Goal: Task Accomplishment & Management: Manage account settings

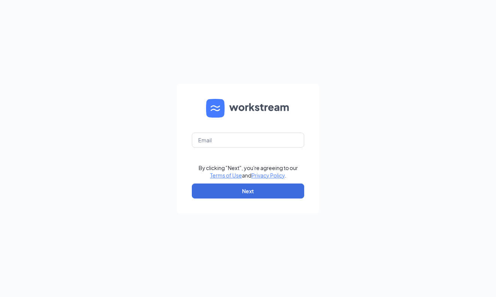
click at [258, 131] on form "By clicking "Next", you're agreeing to our Terms of Use and Privacy Policy . Ne…" at bounding box center [248, 149] width 142 height 130
click at [258, 136] on input "text" at bounding box center [248, 140] width 112 height 15
type input "jmyles106@gmail.com"
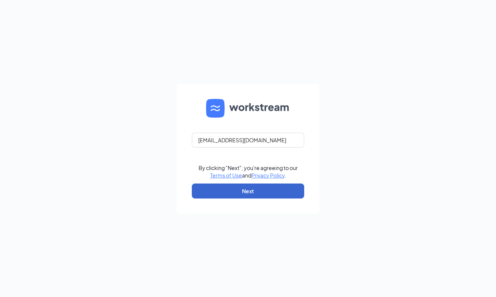
click at [245, 194] on button "Next" at bounding box center [248, 190] width 112 height 15
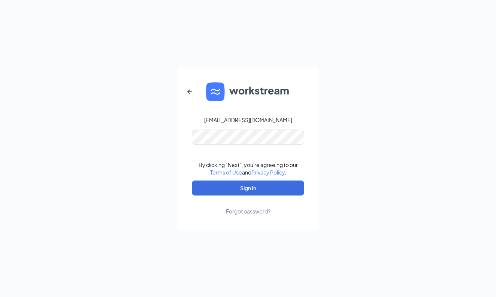
click at [188, 88] on icon "ArrowLeftNew" at bounding box center [189, 91] width 9 height 9
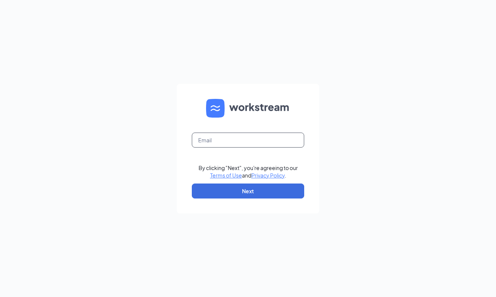
click at [260, 139] on input "text" at bounding box center [248, 140] width 112 height 15
type input "[EMAIL_ADDRESS][PERSON_NAME][DOMAIN_NAME]"
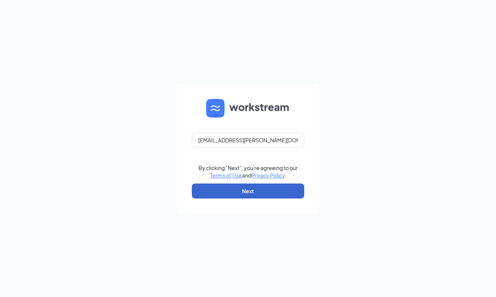
click at [266, 190] on button "Next" at bounding box center [248, 190] width 112 height 15
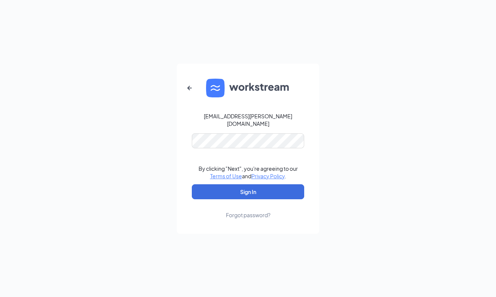
click at [248, 188] on button "Sign In" at bounding box center [248, 191] width 112 height 15
click at [253, 186] on button "Sign In" at bounding box center [248, 191] width 112 height 15
click at [245, 215] on form "jamerian.myles@cfafranchisee.com By clicking "Next", you're agreeing to our Ter…" at bounding box center [248, 149] width 142 height 170
click at [247, 213] on div "Forgot password?" at bounding box center [248, 214] width 45 height 7
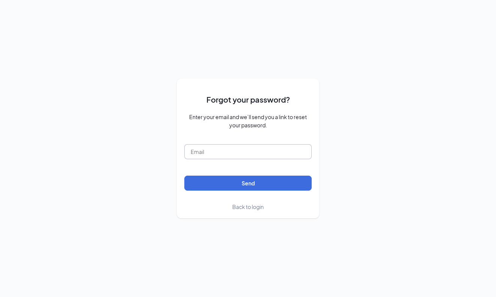
click at [259, 151] on input "text" at bounding box center [247, 151] width 127 height 15
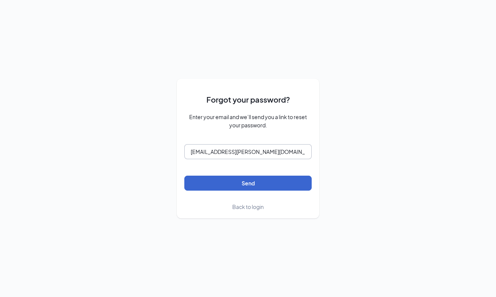
type input "jamerian.myles@cfafranchisee.com"
click at [239, 186] on button "Send" at bounding box center [247, 183] width 127 height 15
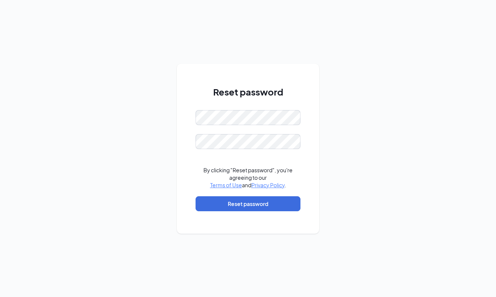
click at [253, 150] on form "By clicking "Reset password", you're agreeing to our Terms of Use and Privacy P…" at bounding box center [247, 164] width 105 height 109
click at [235, 207] on button "Reset password" at bounding box center [247, 203] width 105 height 15
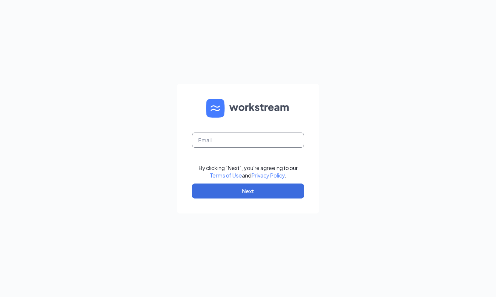
click at [260, 142] on input "text" at bounding box center [248, 140] width 112 height 15
type input "[EMAIL_ADDRESS][PERSON_NAME][DOMAIN_NAME]"
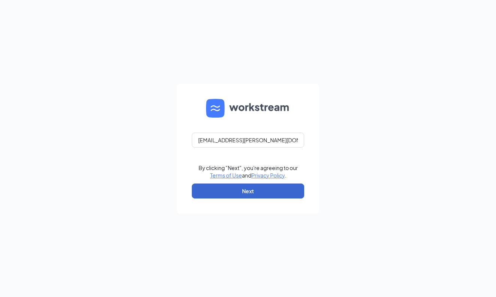
click at [261, 189] on button "Next" at bounding box center [248, 190] width 112 height 15
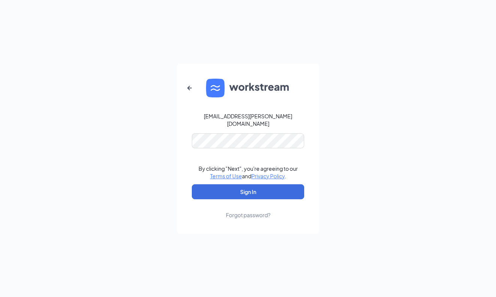
click at [248, 188] on button "Sign In" at bounding box center [248, 191] width 112 height 15
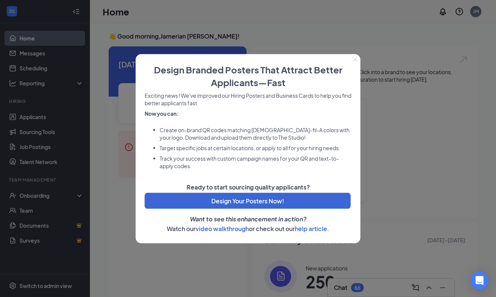
click at [353, 58] on icon "Close" at bounding box center [355, 59] width 4 height 4
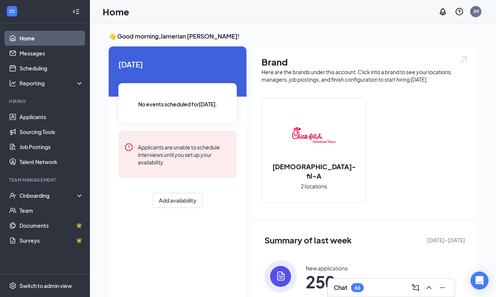
click at [297, 143] on img at bounding box center [314, 135] width 48 height 48
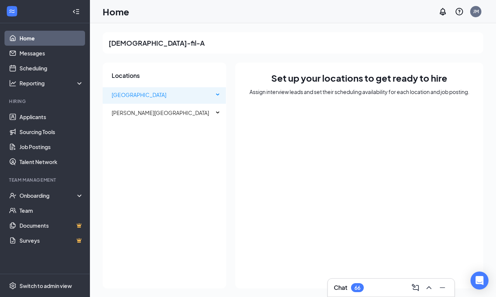
click at [149, 95] on span "[GEOGRAPHIC_DATA]" at bounding box center [139, 94] width 55 height 7
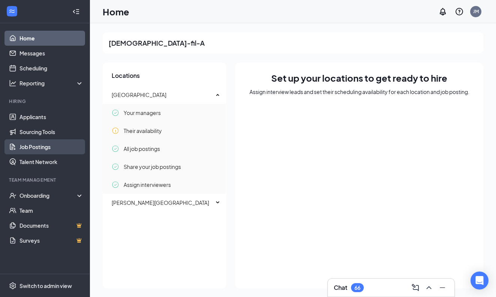
click at [40, 148] on link "Job Postings" at bounding box center [51, 146] width 64 height 15
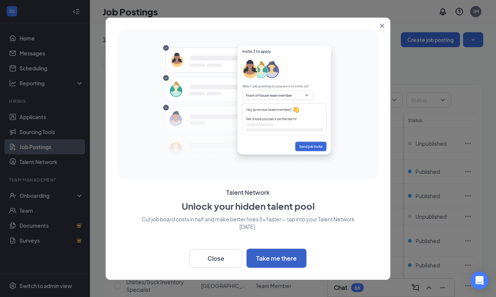
click at [261, 259] on button "Take me there" at bounding box center [276, 258] width 60 height 19
click at [384, 24] on button "Close" at bounding box center [383, 24] width 13 height 13
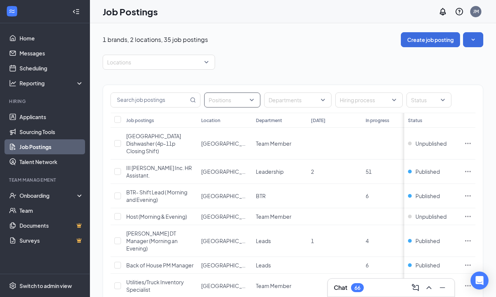
click at [253, 103] on div "Positions" at bounding box center [232, 99] width 56 height 15
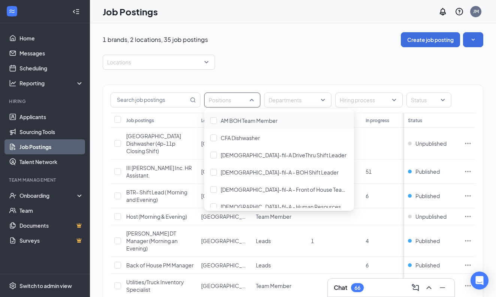
click at [253, 103] on div "Positions" at bounding box center [232, 99] width 56 height 15
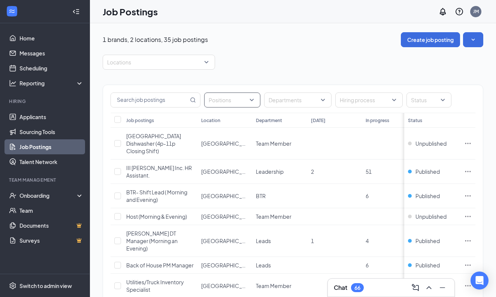
click at [248, 100] on div at bounding box center [228, 100] width 45 height 12
click at [249, 100] on div at bounding box center [228, 100] width 45 height 12
click at [478, 40] on button "button" at bounding box center [473, 39] width 20 height 15
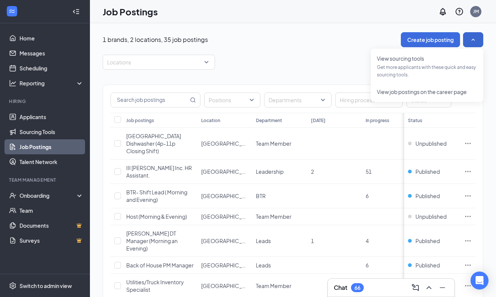
click at [477, 40] on button "button" at bounding box center [473, 39] width 20 height 15
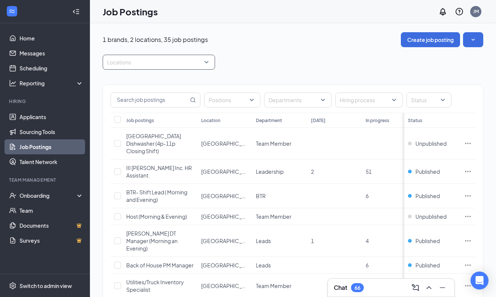
click at [206, 62] on div "Locations" at bounding box center [159, 62] width 112 height 15
click at [112, 100] on div at bounding box center [112, 100] width 7 height 7
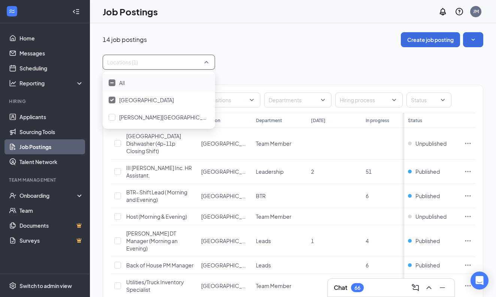
click at [319, 69] on div "Locations (1)" at bounding box center [293, 62] width 380 height 15
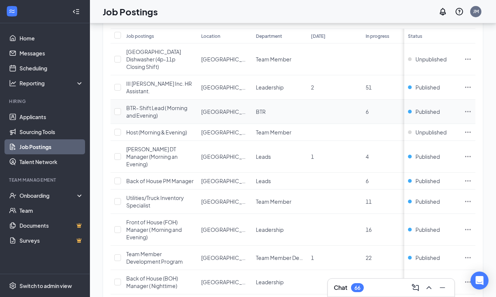
scroll to position [85, 0]
click at [158, 84] on span "III [PERSON_NAME] Inc. HR Assistant." at bounding box center [159, 86] width 66 height 14
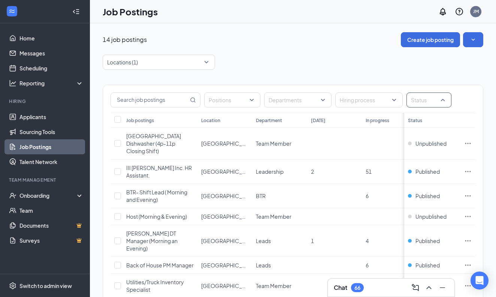
click at [445, 100] on div "Status" at bounding box center [428, 99] width 45 height 15
click at [396, 100] on div "Hiring process" at bounding box center [368, 99] width 67 height 15
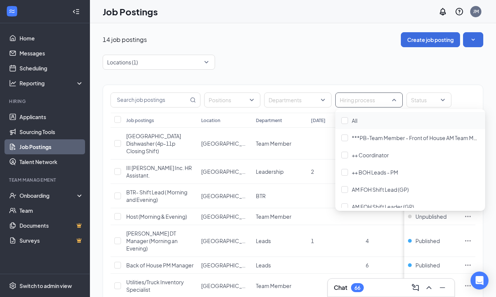
click at [396, 100] on div "Hiring process" at bounding box center [368, 99] width 67 height 15
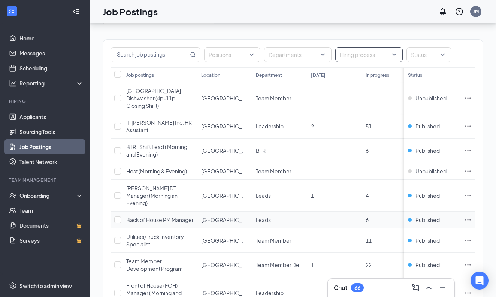
scroll to position [40, 0]
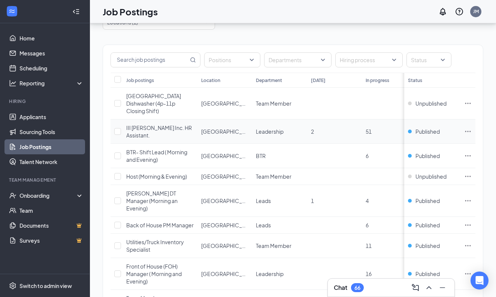
click at [465, 128] on icon "Ellipses" at bounding box center [467, 131] width 7 height 7
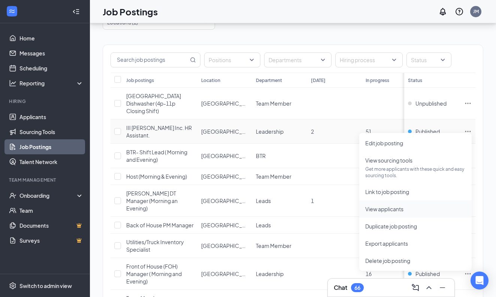
click at [398, 210] on span "View applicants" at bounding box center [384, 209] width 38 height 7
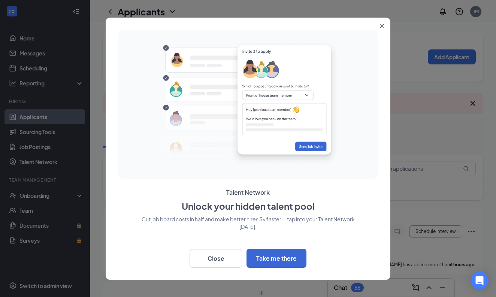
click at [382, 24] on icon "Close" at bounding box center [382, 26] width 4 height 4
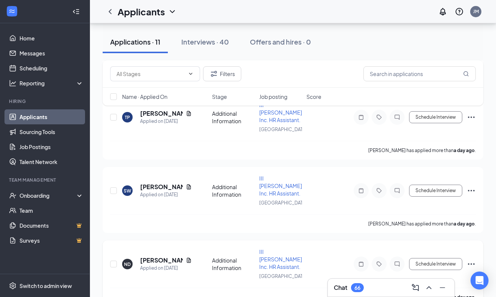
scroll to position [625, 0]
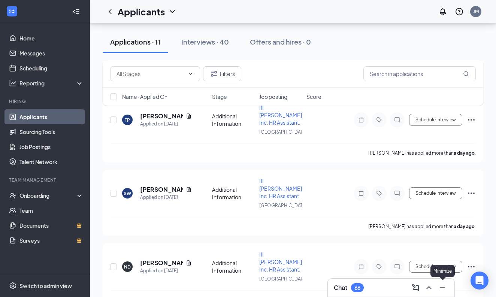
click at [445, 287] on icon "Minimize" at bounding box center [442, 287] width 9 height 9
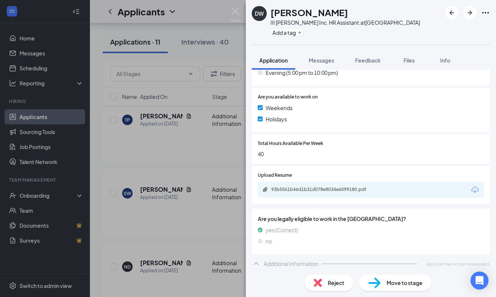
scroll to position [253, 0]
click at [355, 187] on div "93b5561b46d1b31d078e8034e6099180.pdf" at bounding box center [323, 190] width 105 height 6
click at [235, 16] on img at bounding box center [235, 14] width 9 height 15
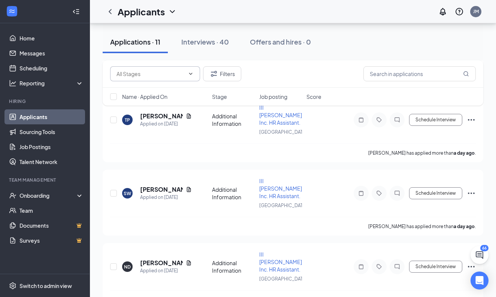
click at [186, 75] on span at bounding box center [189, 74] width 7 height 6
click at [188, 74] on icon "ChevronUp" at bounding box center [191, 74] width 6 height 6
click at [479, 256] on icon "ChatActive" at bounding box center [479, 254] width 7 height 7
click at [445, 291] on icon "Minimize" at bounding box center [442, 287] width 9 height 9
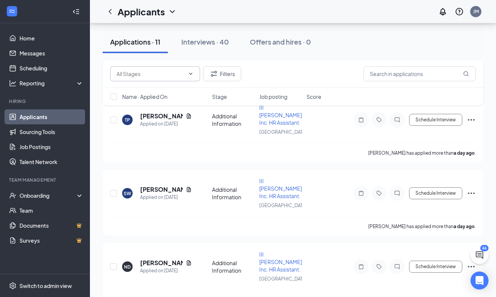
click at [54, 116] on link "Applicants" at bounding box center [51, 116] width 64 height 15
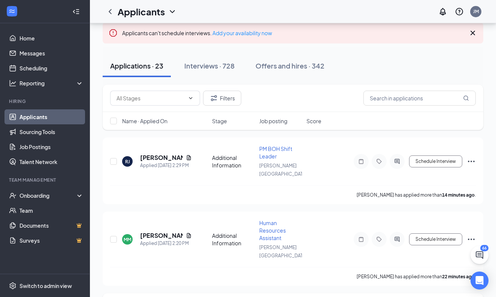
scroll to position [51, 0]
click at [46, 116] on link "Applicants" at bounding box center [51, 116] width 64 height 15
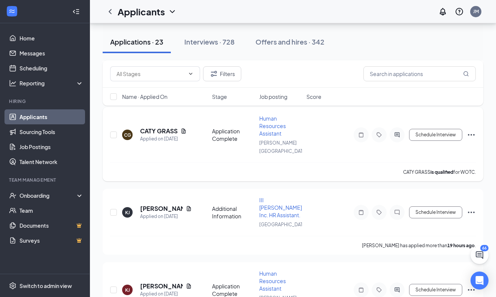
scroll to position [623, 0]
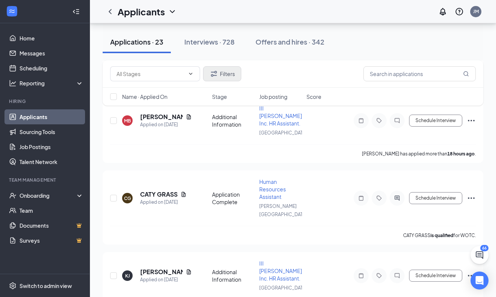
click at [225, 80] on button "Filters" at bounding box center [222, 73] width 38 height 15
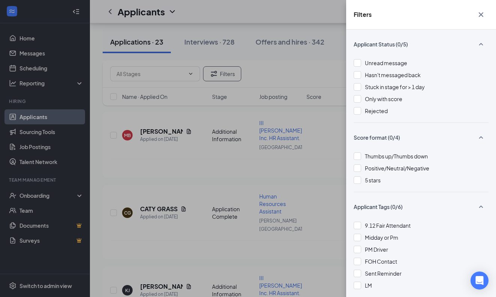
scroll to position [0, 0]
click at [482, 13] on icon "Cross" at bounding box center [481, 14] width 4 height 4
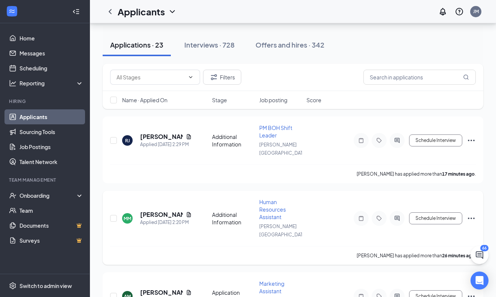
scroll to position [82, 0]
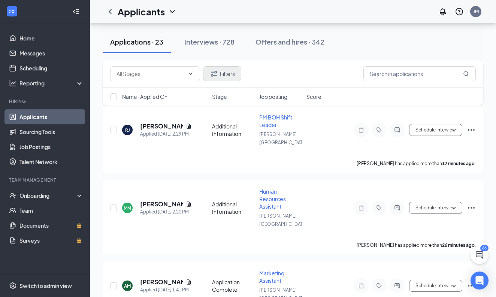
click at [228, 78] on button "Filters" at bounding box center [222, 73] width 38 height 15
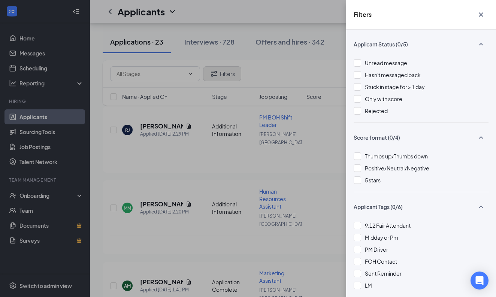
click at [228, 78] on div "Filters Applicant Status (0/5) Unread message Hasn't messaged back Stuck in sta…" at bounding box center [248, 148] width 496 height 297
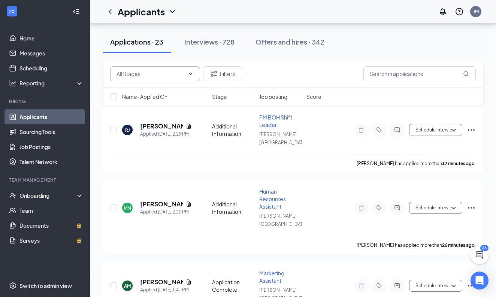
click at [193, 75] on icon "ChevronDown" at bounding box center [191, 74] width 6 height 6
click at [190, 74] on icon "ChevronUp" at bounding box center [191, 74] width 6 height 6
click at [190, 74] on icon "ChevronDown" at bounding box center [190, 74] width 3 height 2
click at [190, 74] on icon "ChevronUp" at bounding box center [191, 74] width 6 height 6
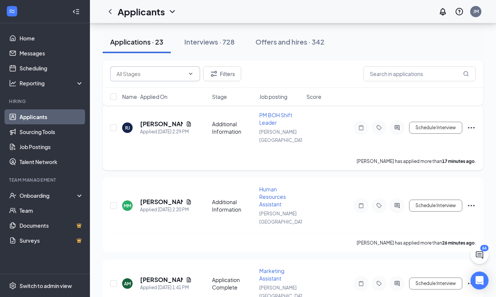
scroll to position [75, 0]
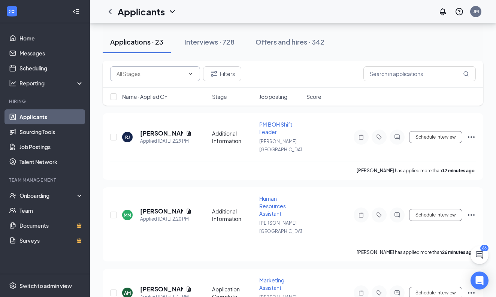
click at [286, 99] on span "Job posting" at bounding box center [273, 96] width 28 height 7
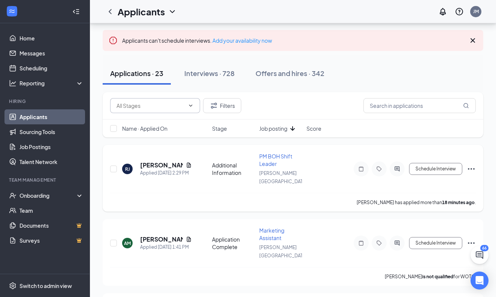
scroll to position [48, 0]
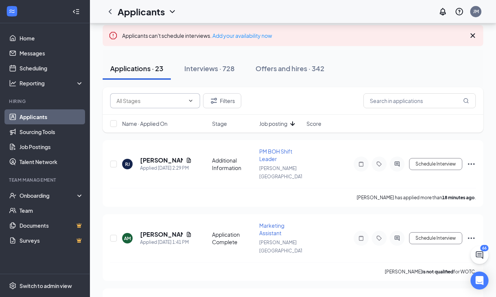
click at [293, 122] on icon "ArrowDown" at bounding box center [292, 123] width 9 height 9
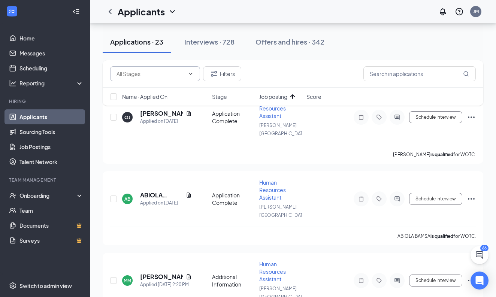
scroll to position [79, 0]
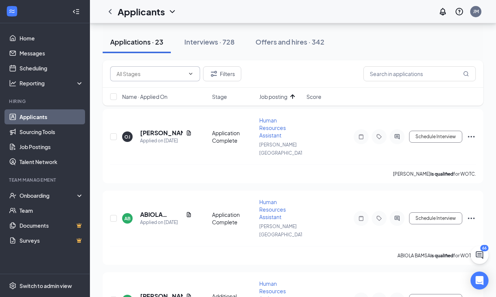
click at [291, 95] on icon "ArrowUp" at bounding box center [292, 96] width 9 height 9
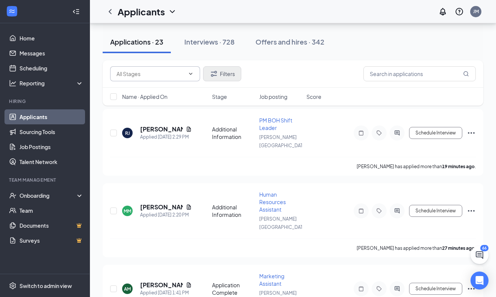
click at [234, 73] on button "Filters" at bounding box center [222, 73] width 38 height 15
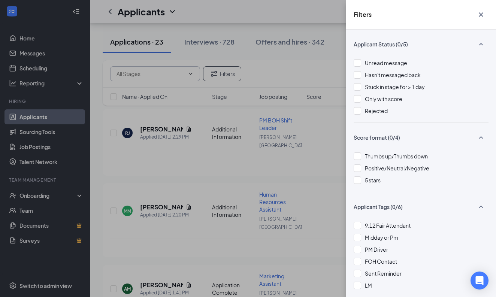
click at [313, 119] on div "Filters Applicant Status (0/5) Unread message Hasn't messaged back Stuck in sta…" at bounding box center [248, 148] width 496 height 297
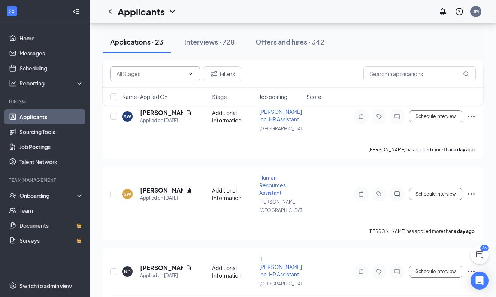
scroll to position [1483, 0]
click at [226, 77] on button "Filters" at bounding box center [222, 73] width 38 height 15
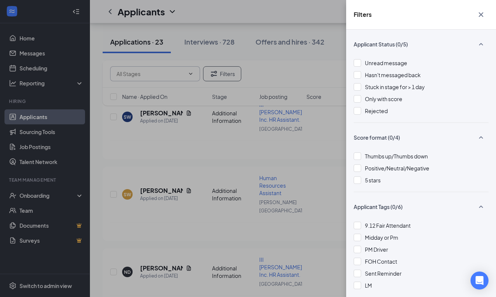
click at [260, 76] on div "Filters Applicant Status (0/5) Unread message Hasn't messaged back Stuck in sta…" at bounding box center [248, 148] width 496 height 297
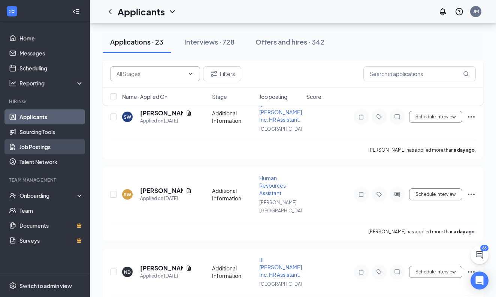
click at [45, 146] on link "Job Postings" at bounding box center [51, 146] width 64 height 15
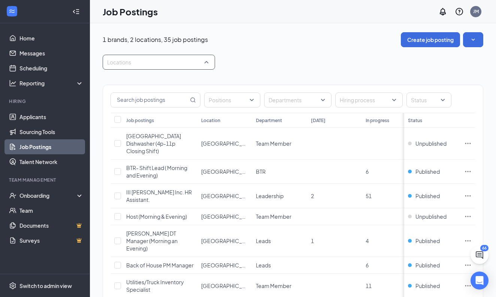
click at [208, 62] on div "Locations" at bounding box center [159, 62] width 112 height 15
click at [115, 100] on div at bounding box center [112, 100] width 7 height 7
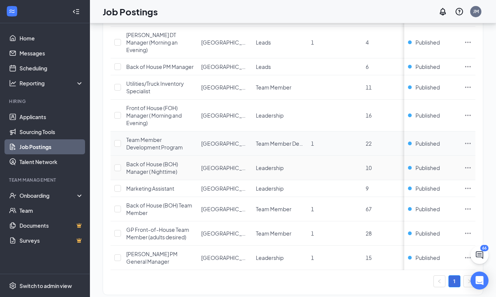
scroll to position [198, 0]
click at [53, 114] on link "Applicants" at bounding box center [51, 116] width 64 height 15
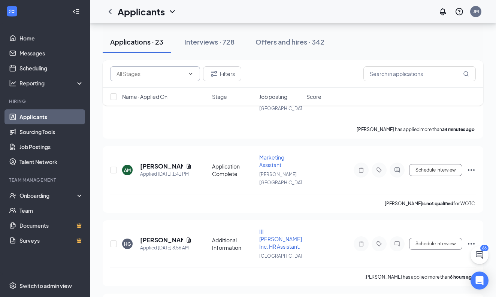
click at [188, 76] on icon "ChevronDown" at bounding box center [191, 74] width 6 height 6
click at [188, 76] on icon "ChevronUp" at bounding box center [191, 74] width 6 height 6
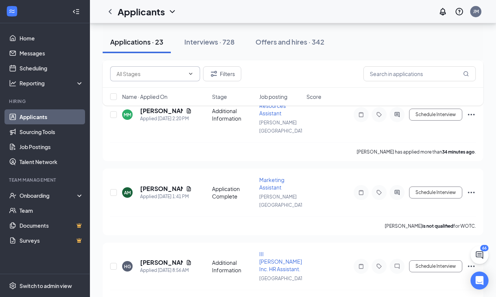
scroll to position [158, 0]
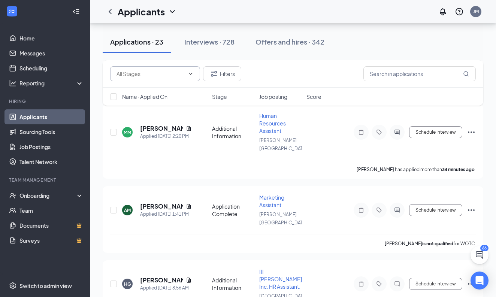
click at [171, 12] on icon "ChevronDown" at bounding box center [172, 11] width 5 height 3
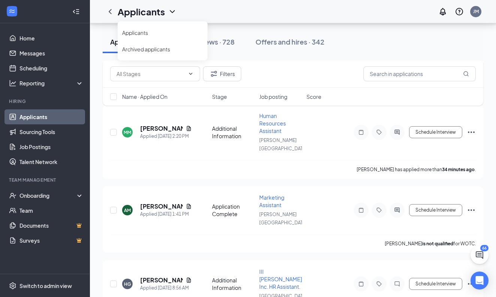
click at [171, 12] on icon "ChevronDown" at bounding box center [172, 11] width 5 height 3
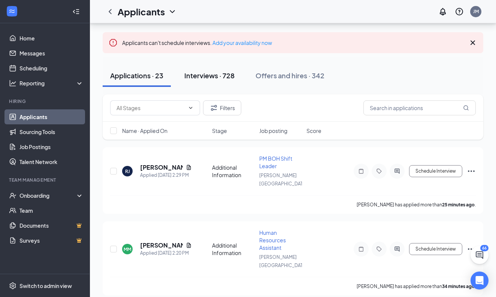
scroll to position [41, 0]
click at [229, 110] on button "Filters" at bounding box center [222, 108] width 38 height 15
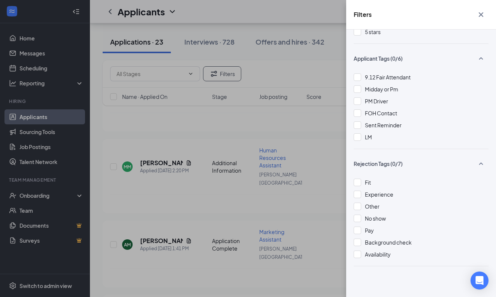
scroll to position [198, 0]
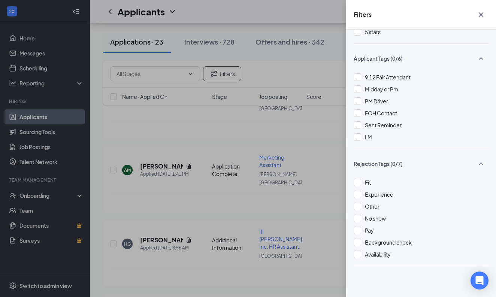
click at [481, 15] on icon "Cross" at bounding box center [481, 14] width 4 height 4
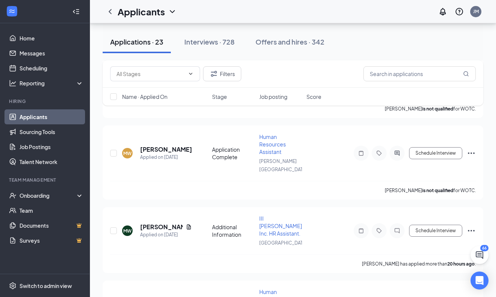
scroll to position [927, 0]
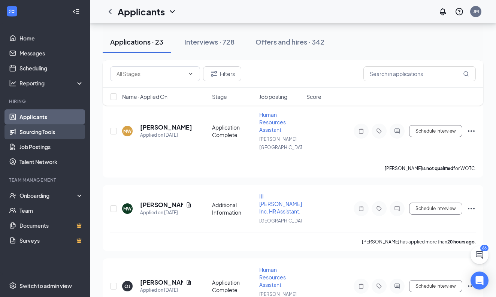
click at [43, 130] on link "Sourcing Tools" at bounding box center [51, 131] width 64 height 15
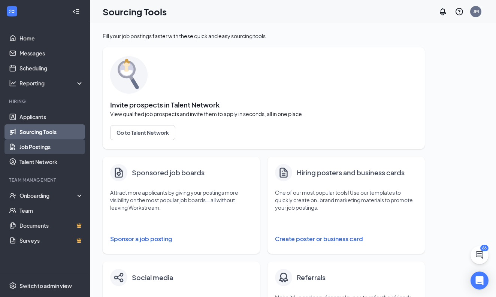
click at [41, 142] on link "Job Postings" at bounding box center [51, 146] width 64 height 15
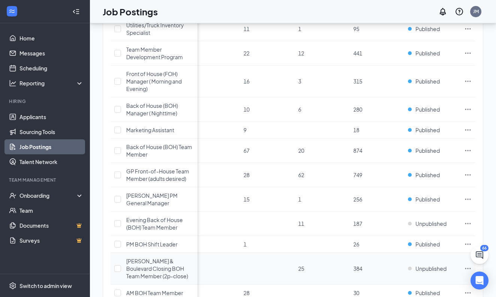
scroll to position [0, 122]
click at [442, 240] on div "Published" at bounding box center [432, 243] width 49 height 7
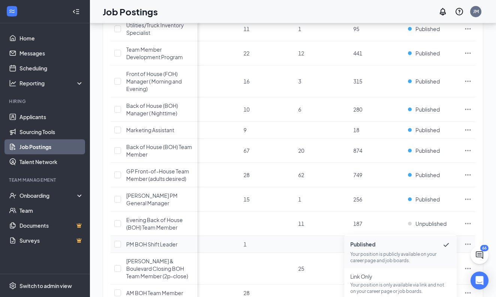
click at [466, 240] on icon "Ellipses" at bounding box center [467, 243] width 7 height 7
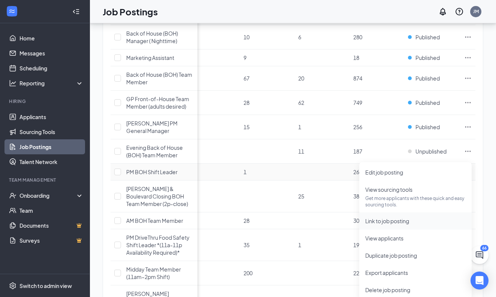
scroll to position [328, 0]
click at [437, 164] on td "Published" at bounding box center [432, 172] width 56 height 17
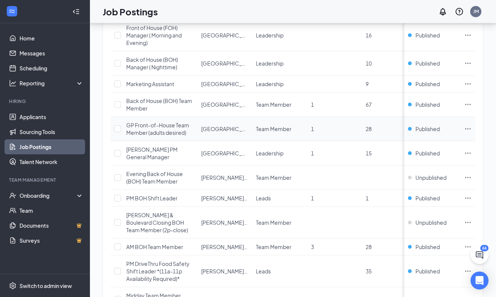
scroll to position [300, 0]
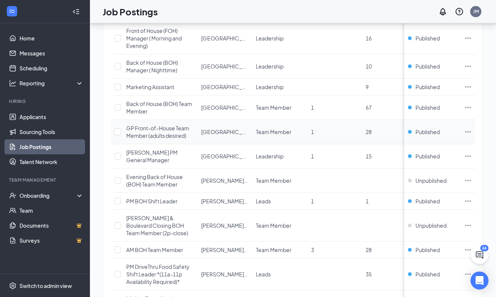
click at [469, 128] on icon "Ellipses" at bounding box center [467, 131] width 7 height 7
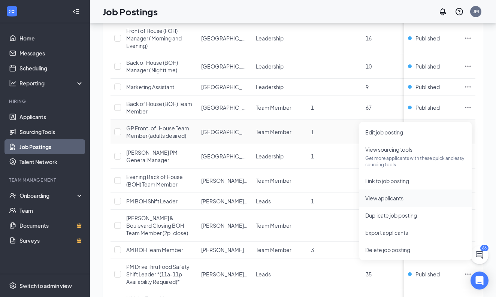
click at [397, 199] on span "View applicants" at bounding box center [384, 198] width 38 height 7
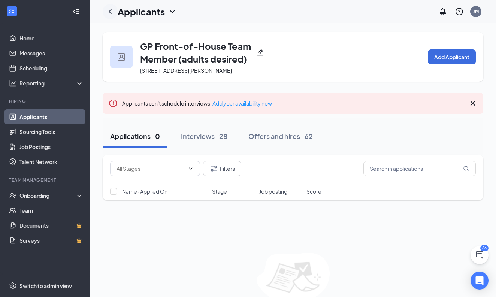
click at [112, 13] on icon "ChevronLeft" at bounding box center [110, 11] width 9 height 9
click at [112, 11] on icon "ChevronLeft" at bounding box center [110, 11] width 9 height 9
click at [111, 14] on icon "ChevronLeft" at bounding box center [110, 11] width 3 height 5
click at [46, 148] on link "Job Postings" at bounding box center [51, 146] width 64 height 15
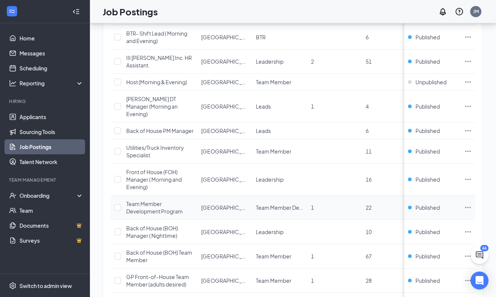
scroll to position [124, 0]
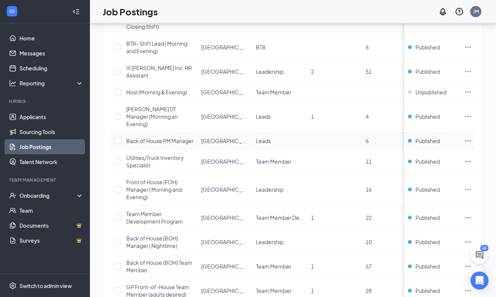
click at [170, 137] on span "Back of House PM Manager" at bounding box center [159, 140] width 67 height 7
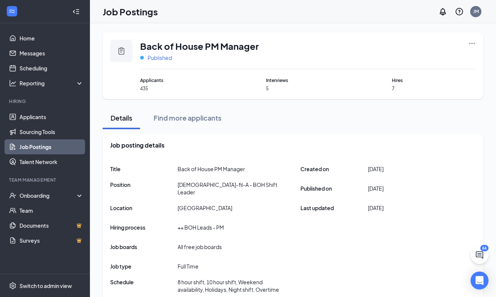
click at [163, 56] on span "Published" at bounding box center [160, 57] width 24 height 7
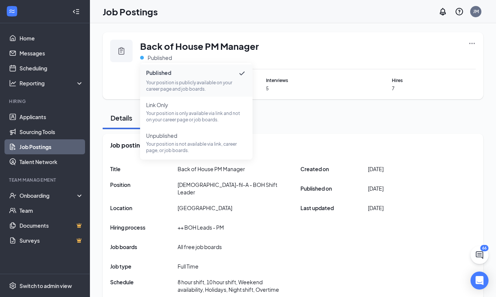
click at [285, 53] on div "Back of House PM Manager Published" at bounding box center [307, 55] width 335 height 30
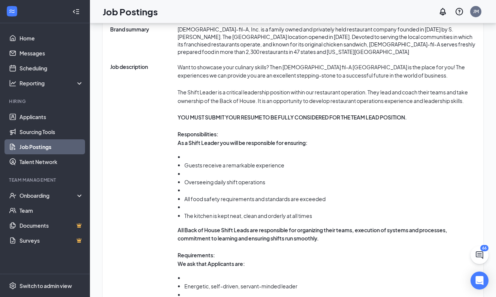
scroll to position [416, 0]
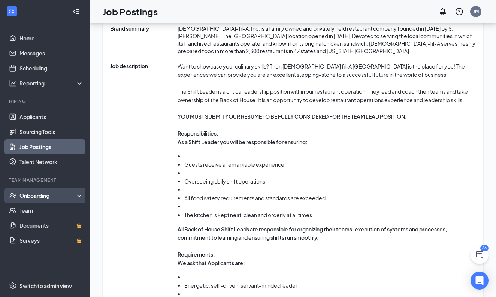
click at [37, 195] on div "Onboarding" at bounding box center [48, 195] width 58 height 7
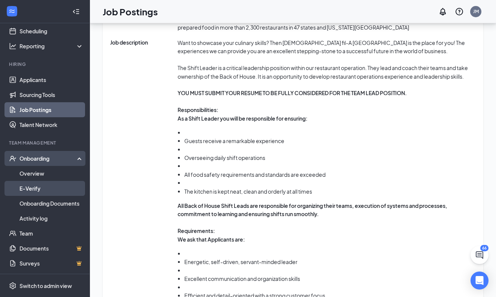
scroll to position [440, 0]
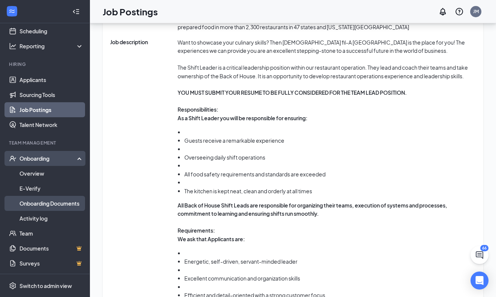
click at [46, 205] on link "Onboarding Documents" at bounding box center [51, 203] width 64 height 15
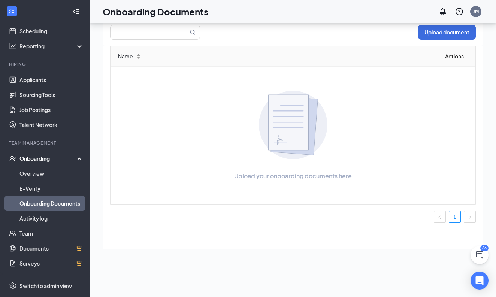
scroll to position [34, 0]
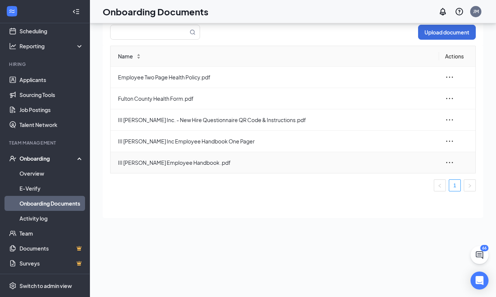
click at [446, 162] on icon "ellipsis" at bounding box center [449, 162] width 7 height 1
click at [407, 177] on div "View and download" at bounding box center [408, 179] width 81 height 9
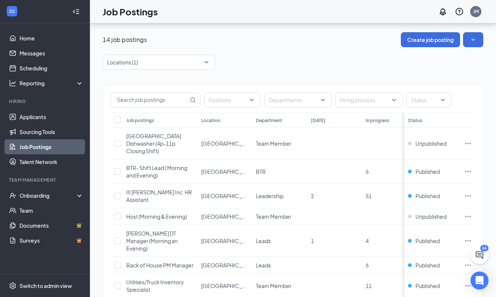
scroll to position [40, 0]
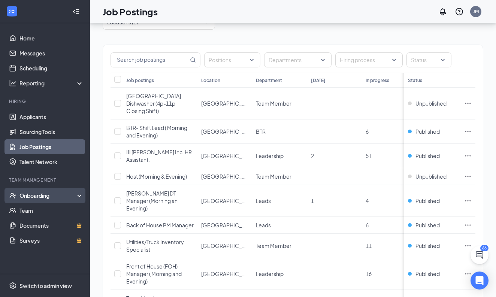
click at [58, 194] on div "Onboarding" at bounding box center [48, 195] width 58 height 7
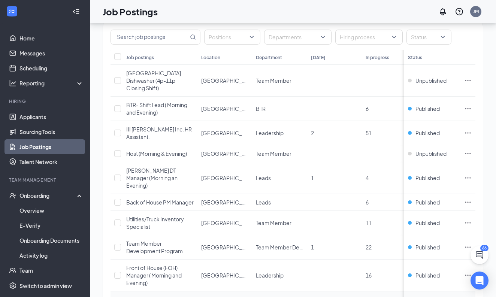
scroll to position [62, 0]
click at [157, 168] on span "[PERSON_NAME] DT Manager (Morning an Evening)" at bounding box center [151, 179] width 51 height 22
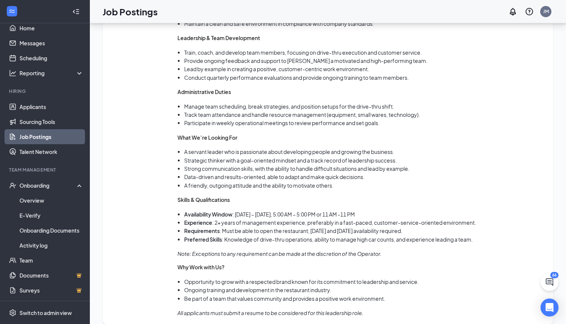
scroll to position [632, 0]
click at [37, 134] on link "Job Postings" at bounding box center [51, 136] width 64 height 15
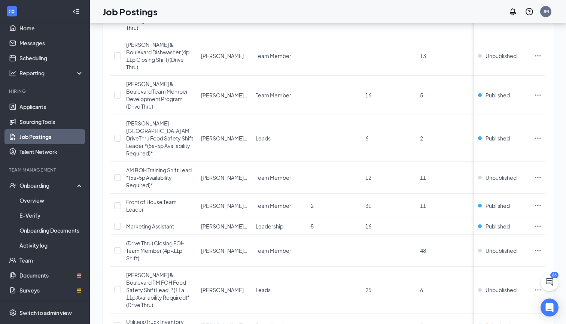
click at [39, 135] on link "Job Postings" at bounding box center [51, 136] width 64 height 15
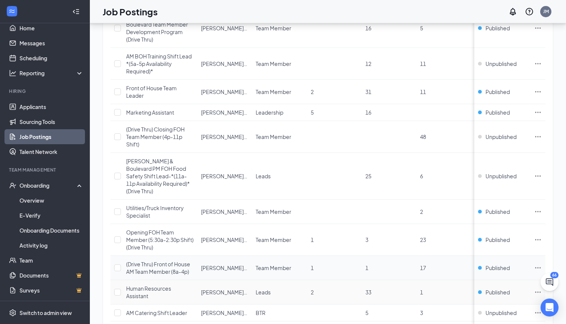
scroll to position [744, 0]
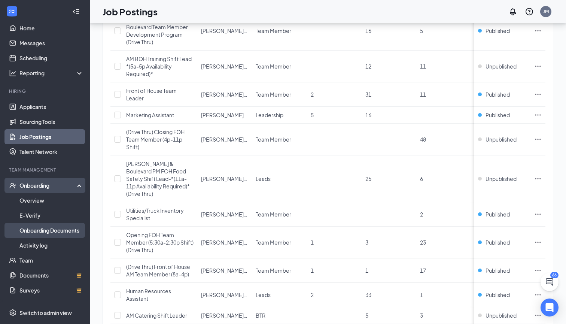
click at [43, 228] on link "Onboarding Documents" at bounding box center [51, 230] width 64 height 15
